Goal: Task Accomplishment & Management: Manage account settings

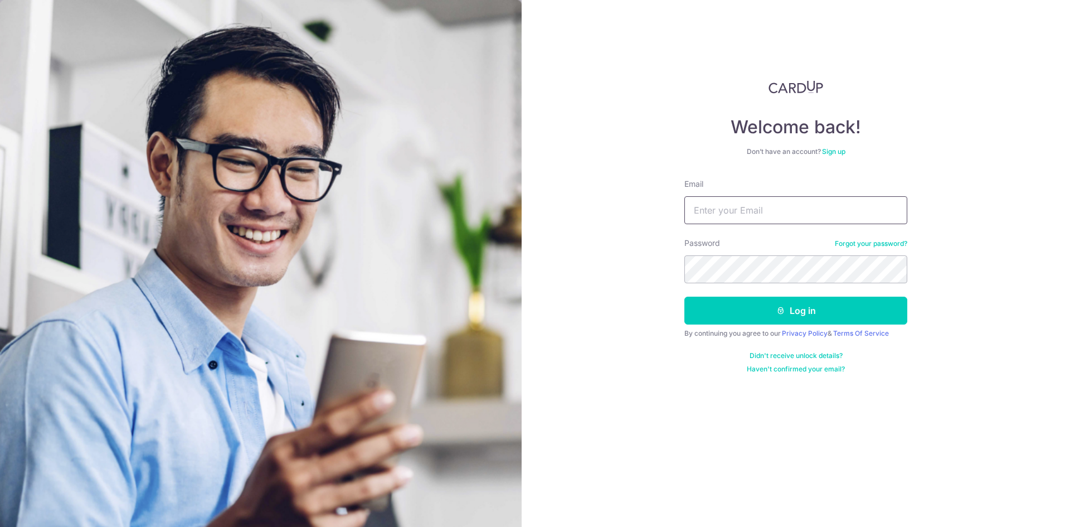
click at [764, 216] on input "Email" at bounding box center [795, 210] width 223 height 28
type input "[EMAIL_ADDRESS][DOMAIN_NAME]"
click at [684, 296] on button "Log in" at bounding box center [795, 310] width 223 height 28
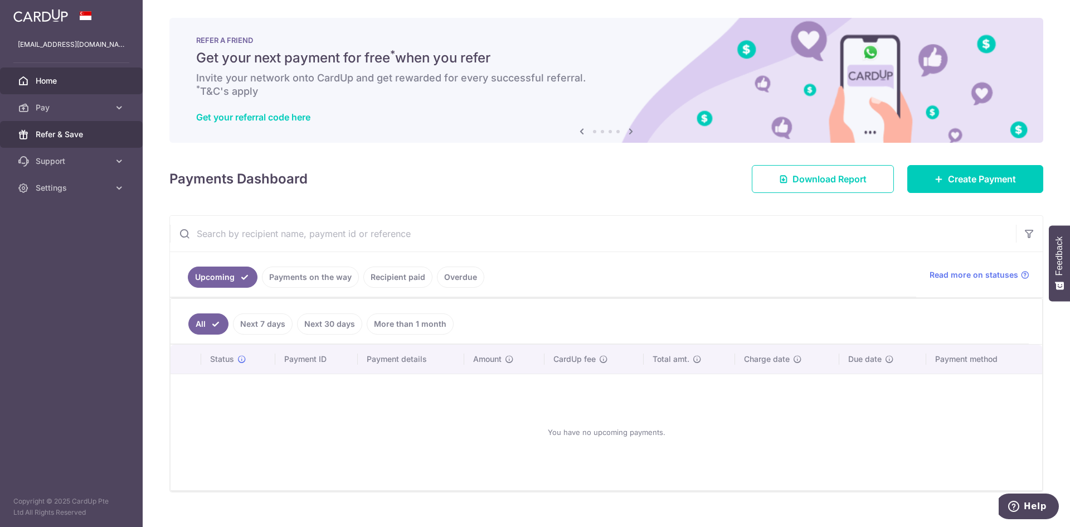
click at [98, 135] on span "Refer & Save" at bounding box center [73, 134] width 74 height 11
